Goal: Task Accomplishment & Management: Complete application form

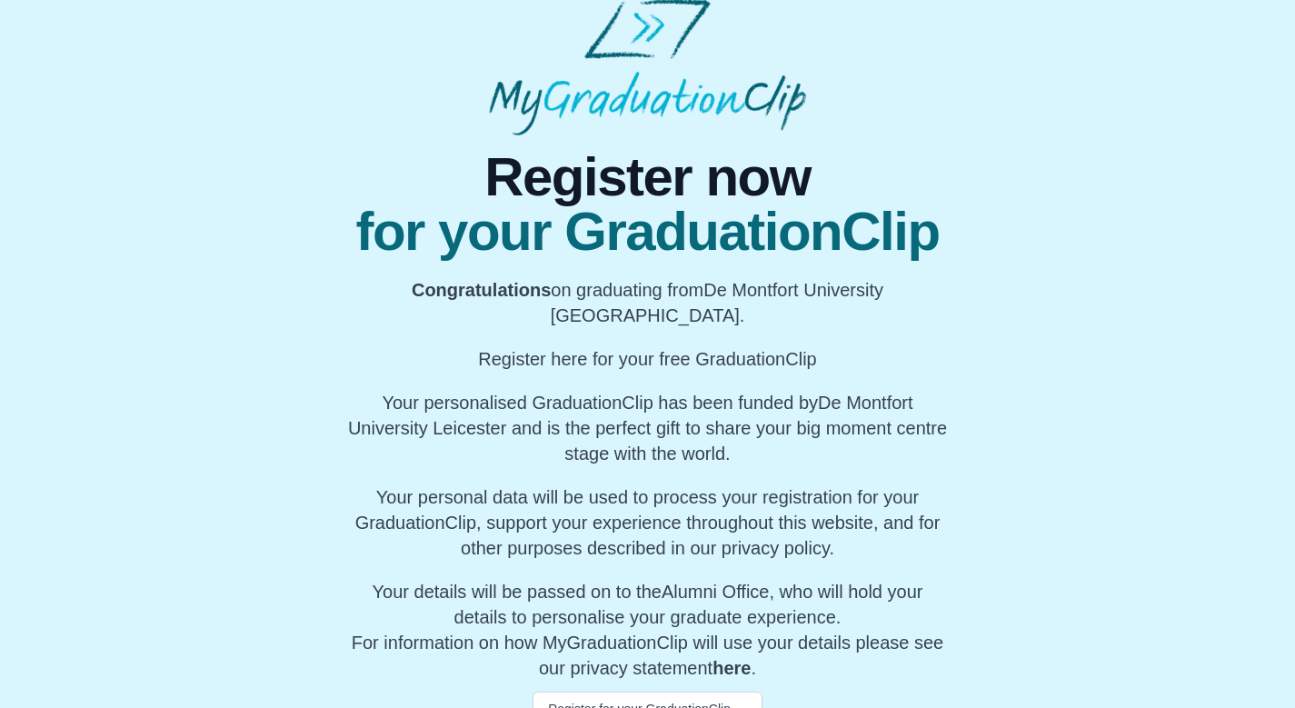
scroll to position [24, 0]
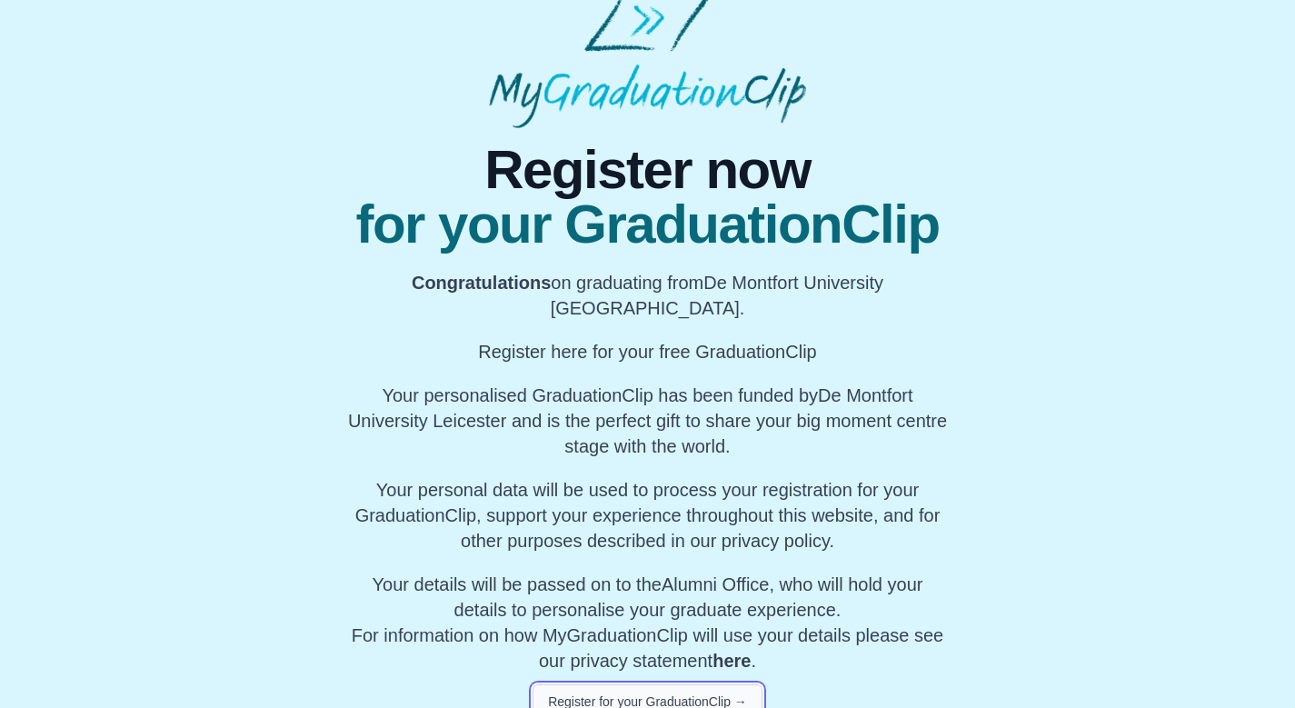
click at [660, 684] on button "Register for your GraduationClip →" at bounding box center [647, 701] width 230 height 35
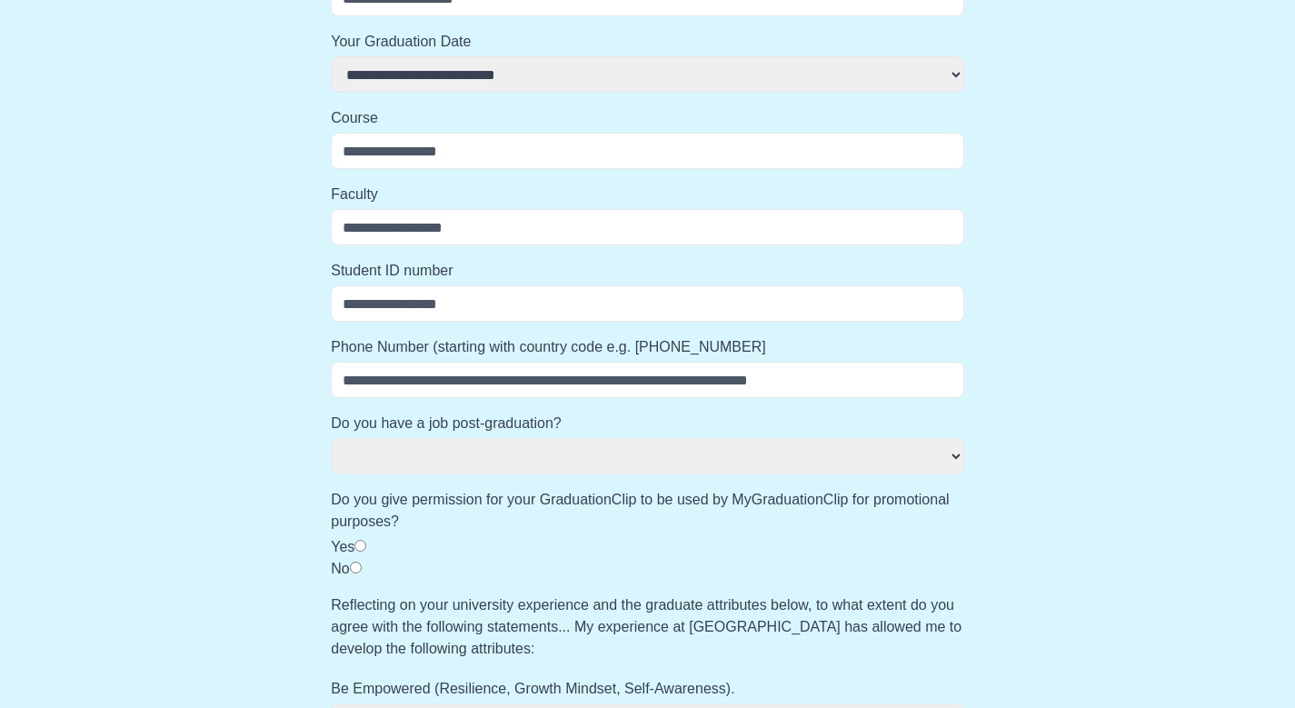
scroll to position [543, 0]
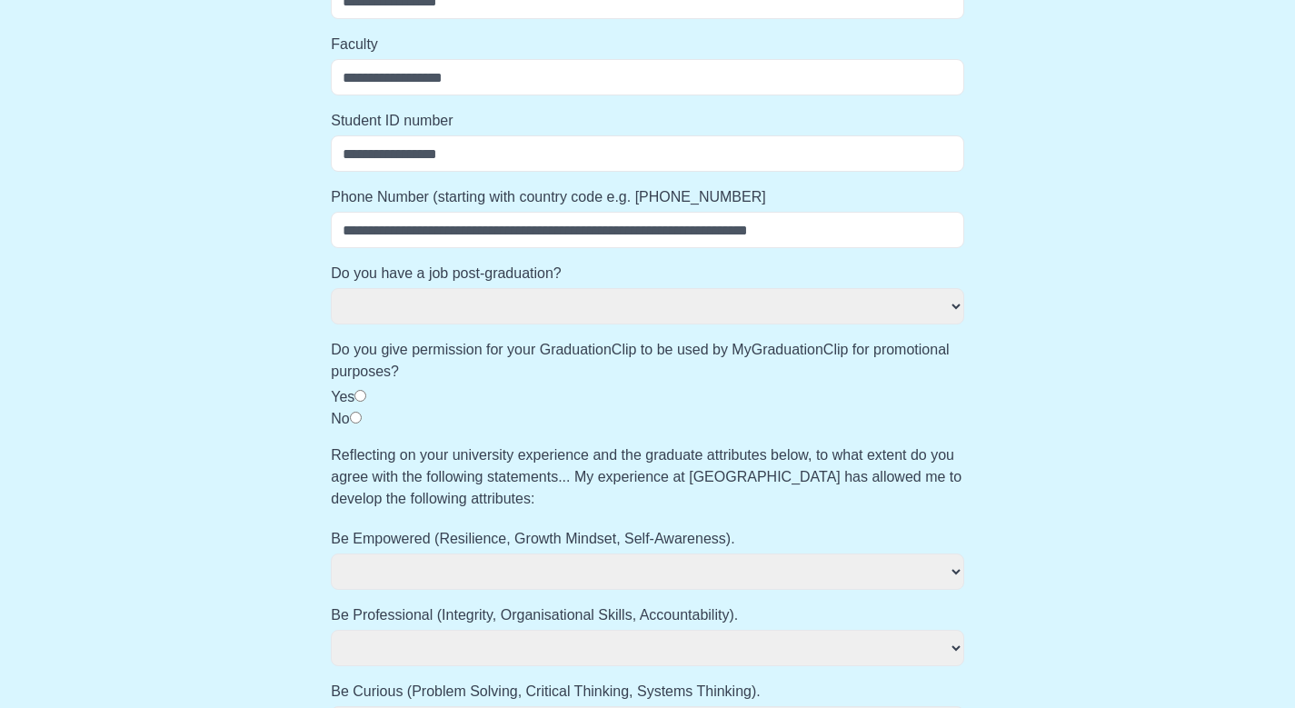
click at [611, 574] on select "**********" at bounding box center [647, 571] width 633 height 36
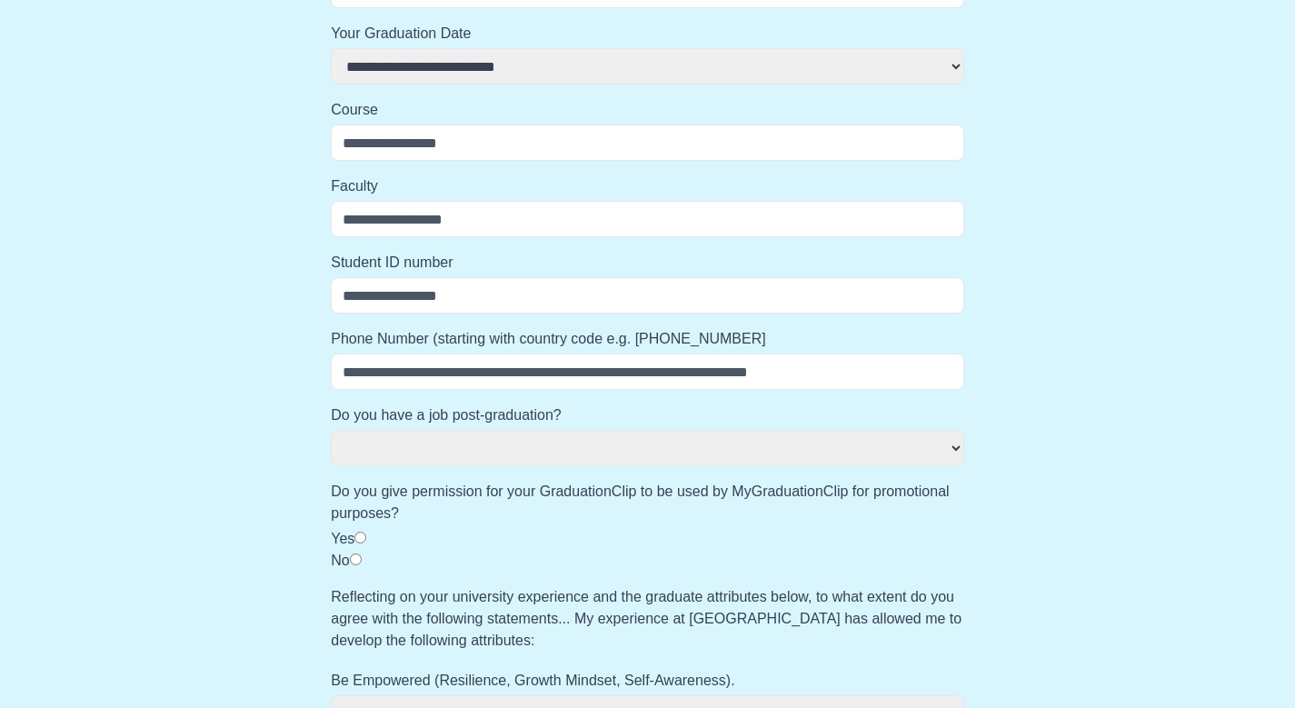
scroll to position [509, 0]
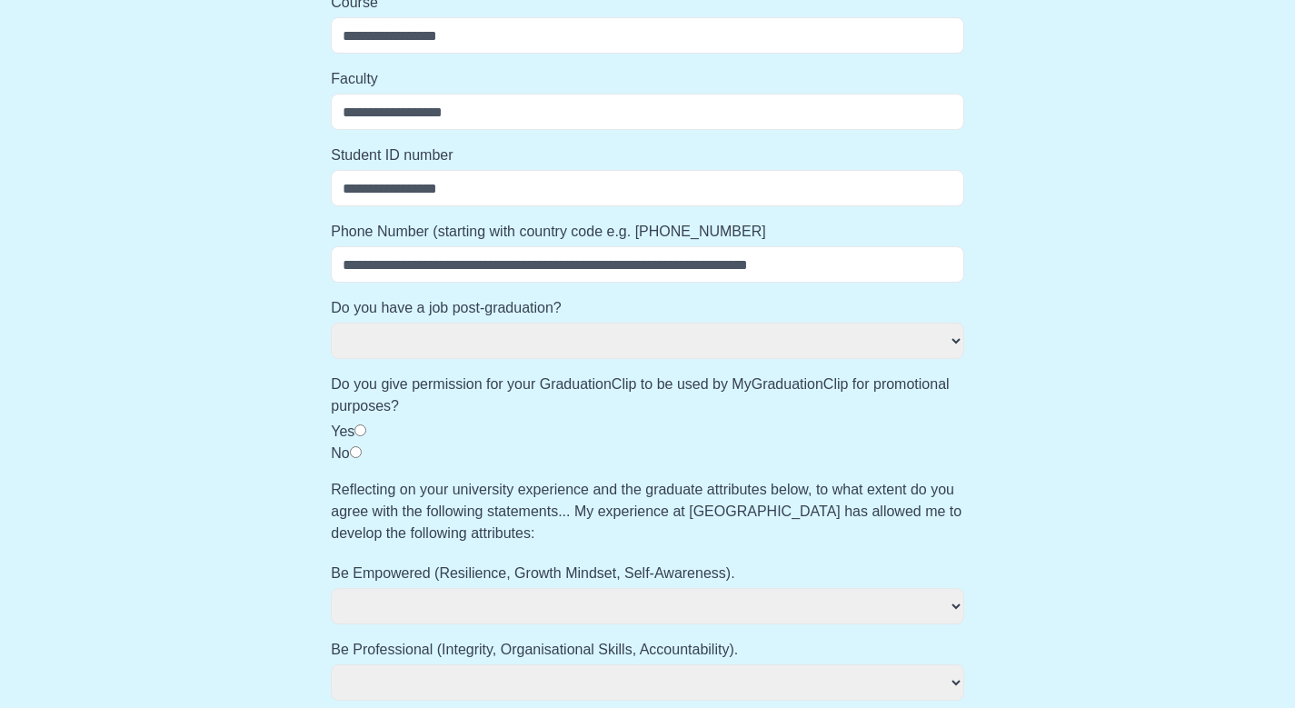
select select
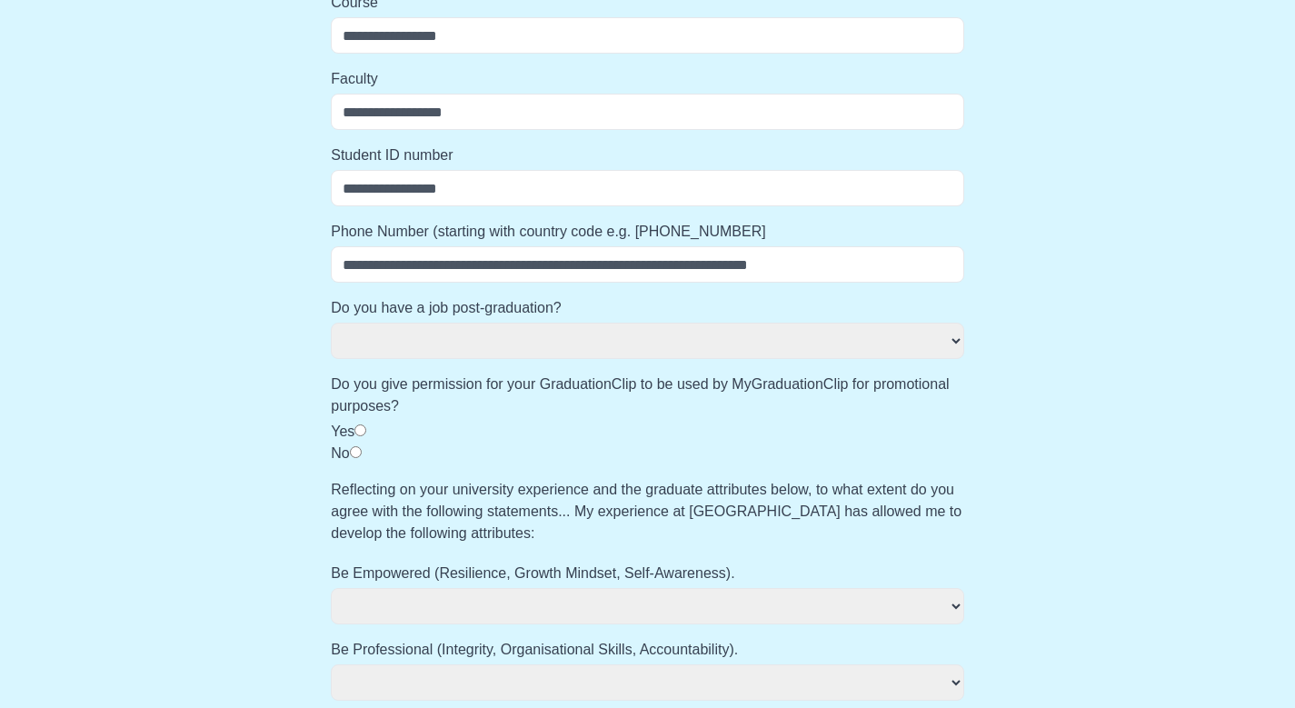
select select
click at [640, 412] on label "Do you give permission for your GraduationClip to be used by MyGraduationClip f…" at bounding box center [647, 395] width 633 height 44
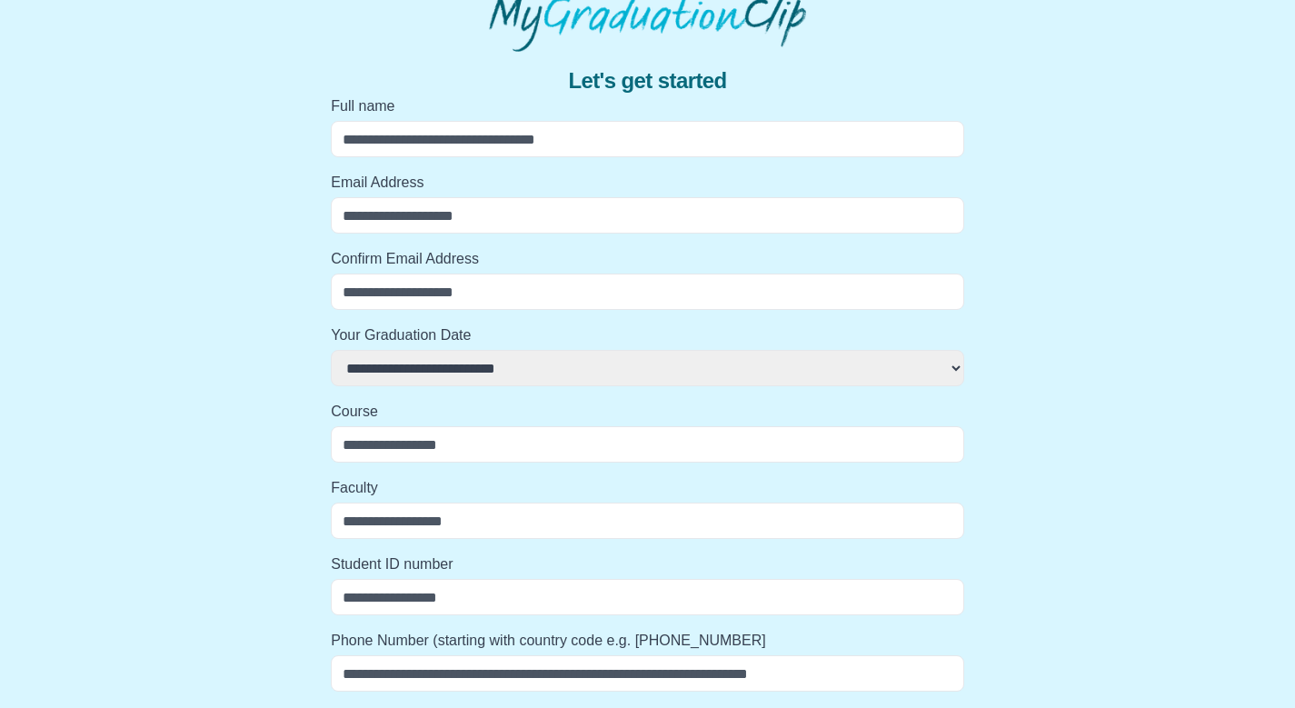
scroll to position [0, 0]
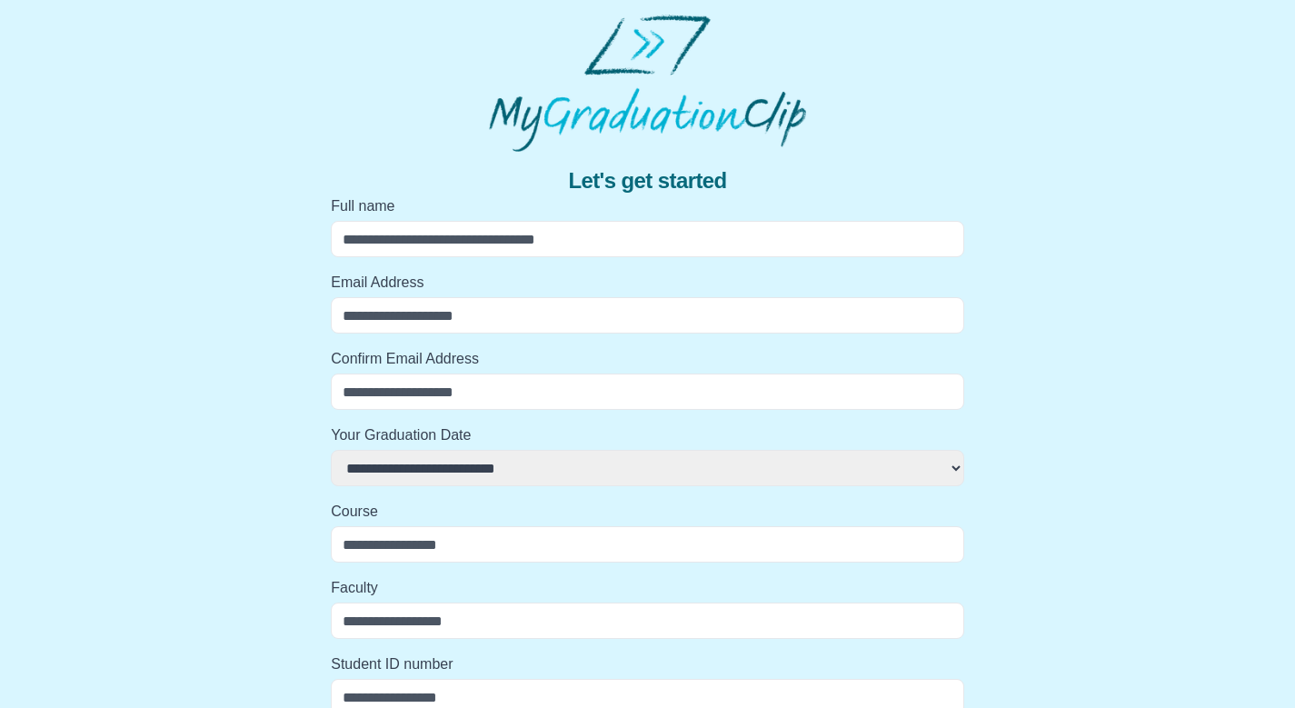
click at [696, 244] on input "Full name" at bounding box center [647, 239] width 633 height 36
click at [695, 244] on input "Full name" at bounding box center [647, 239] width 633 height 36
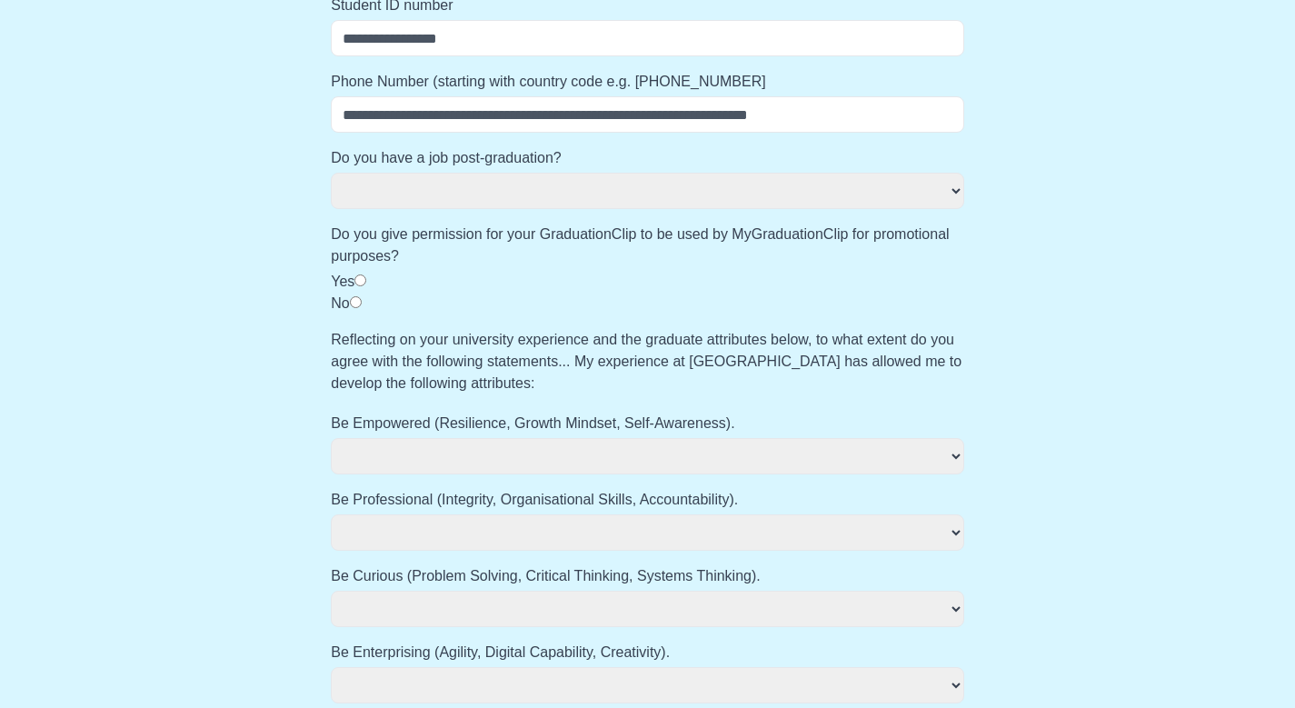
scroll to position [870, 0]
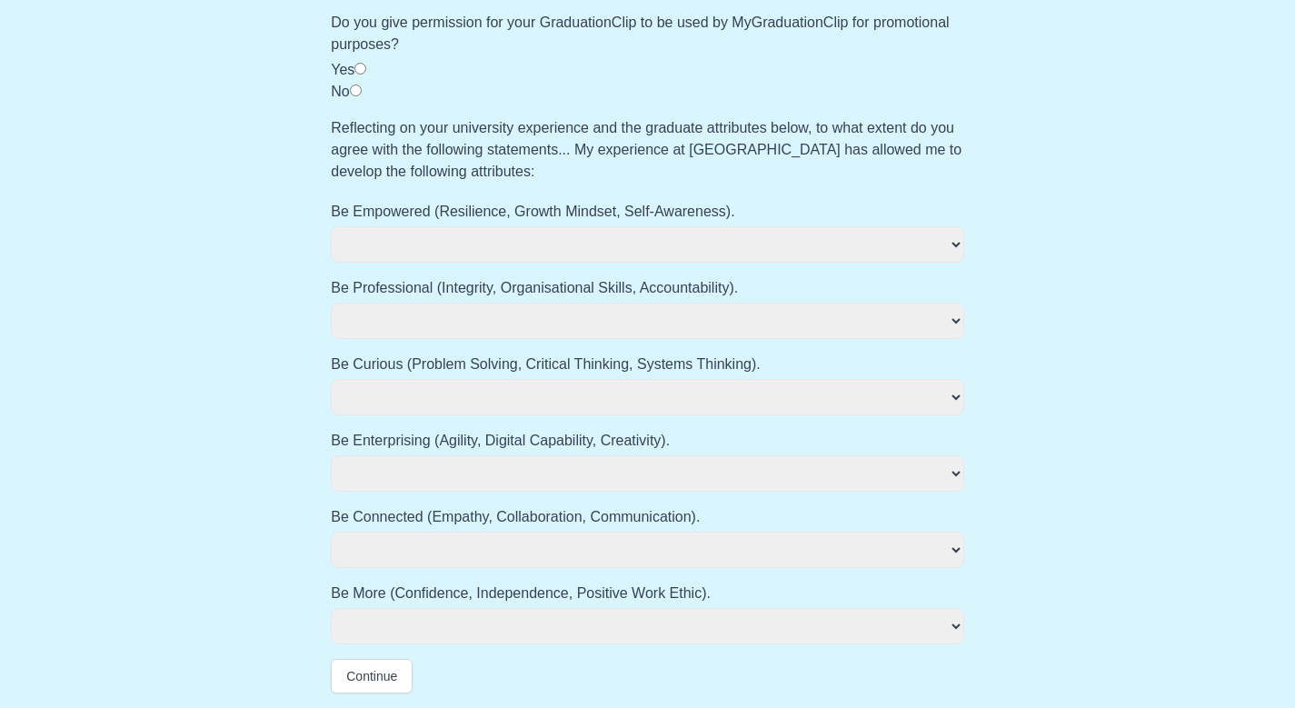
select select
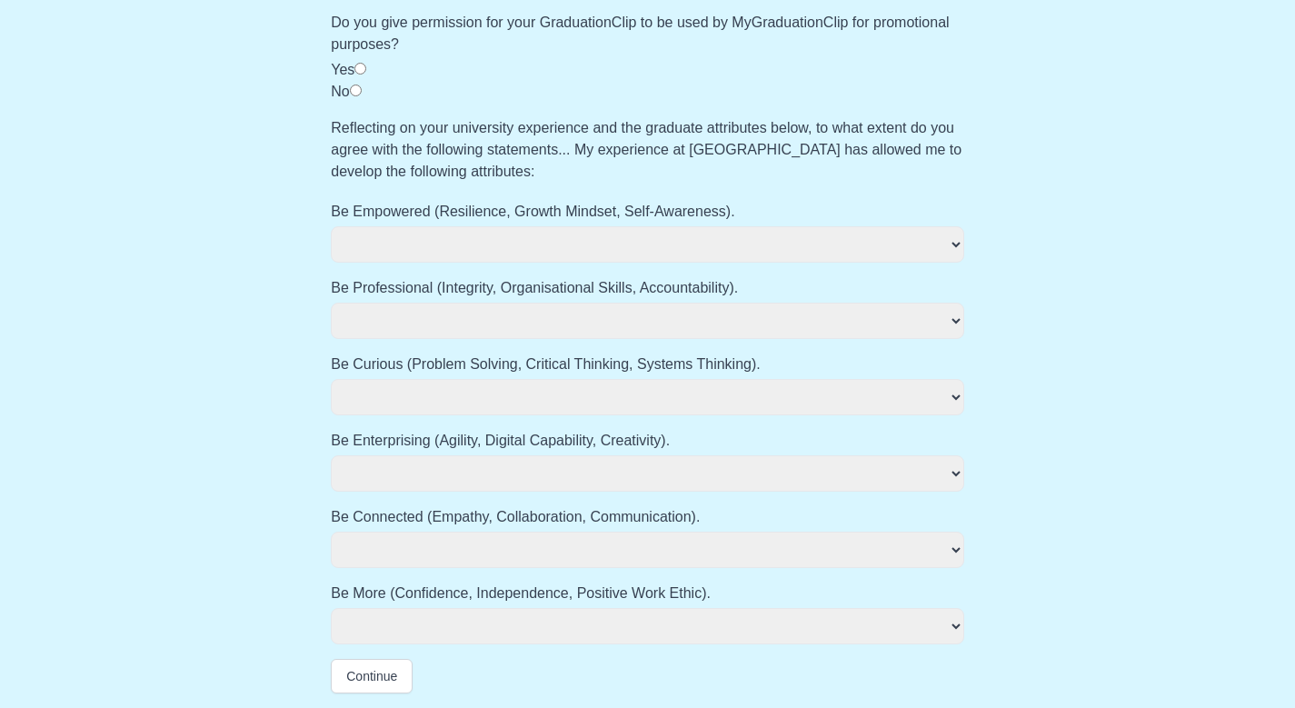
select select
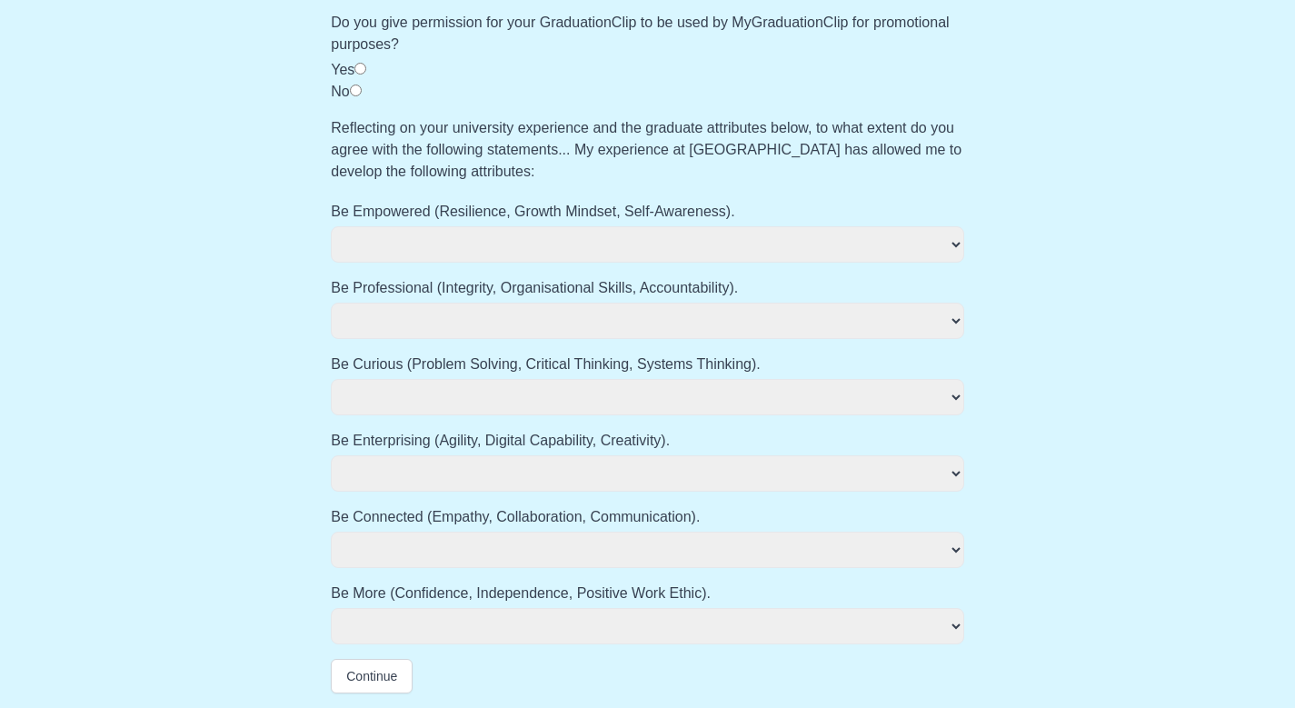
select select
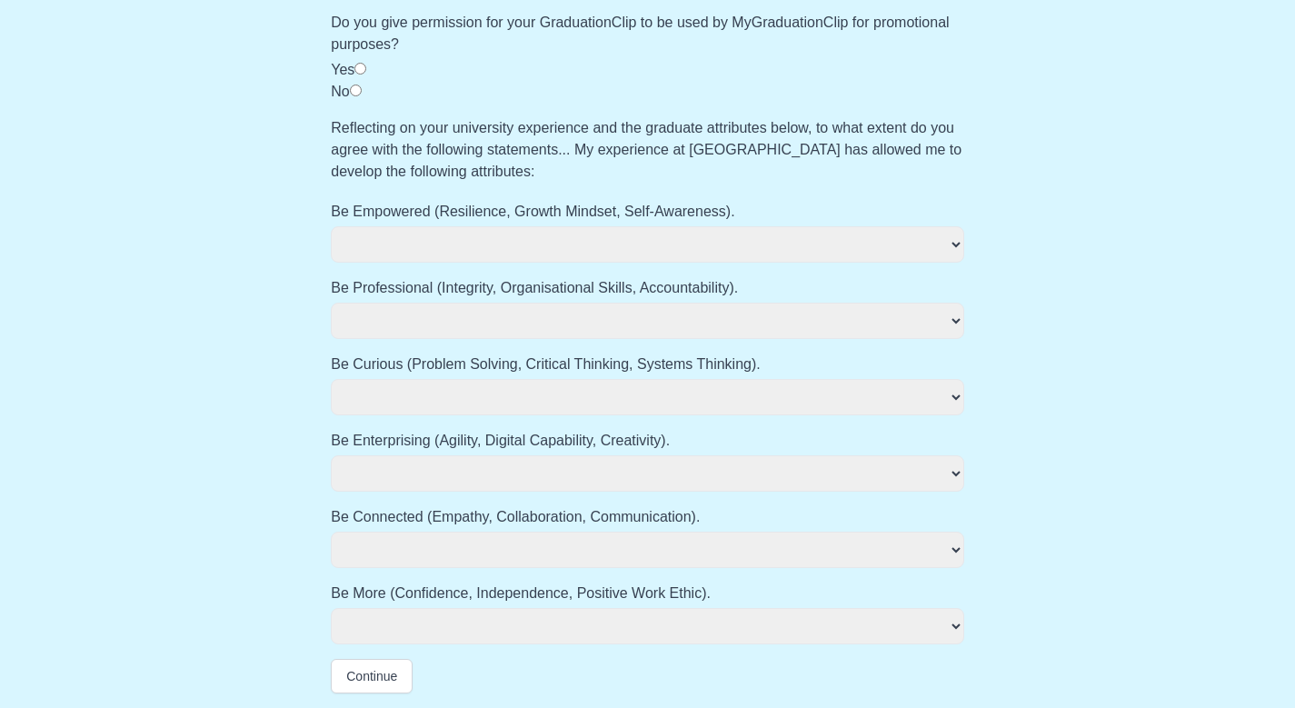
select select
